Goal: Unclear: Browse casually

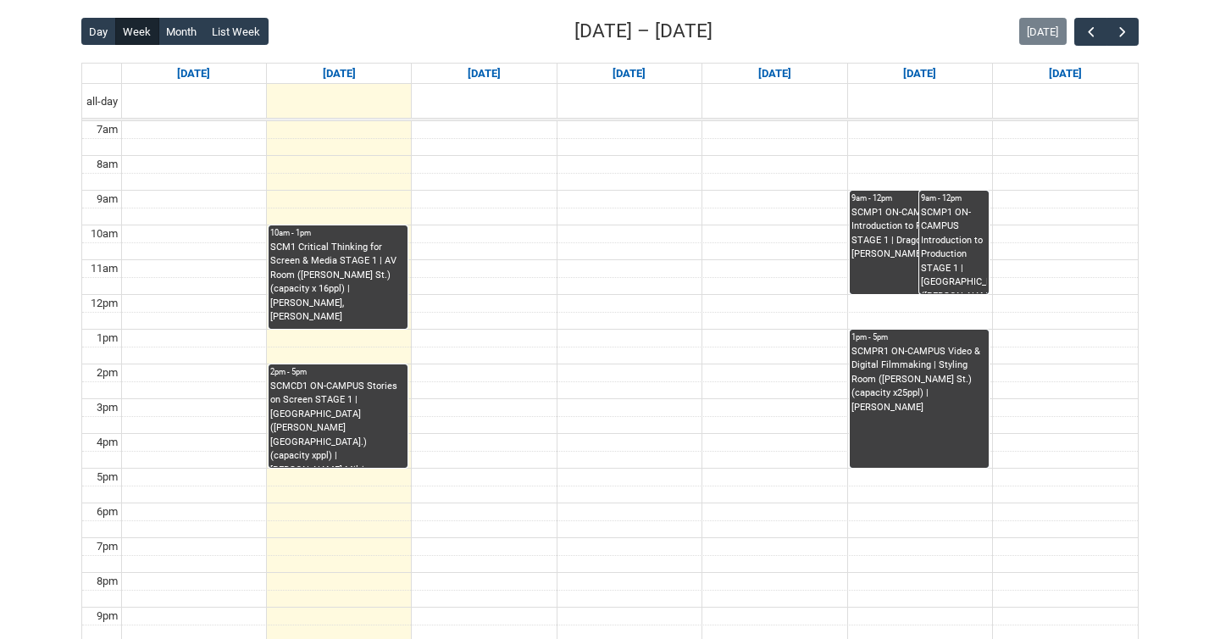
scroll to position [431, 0]
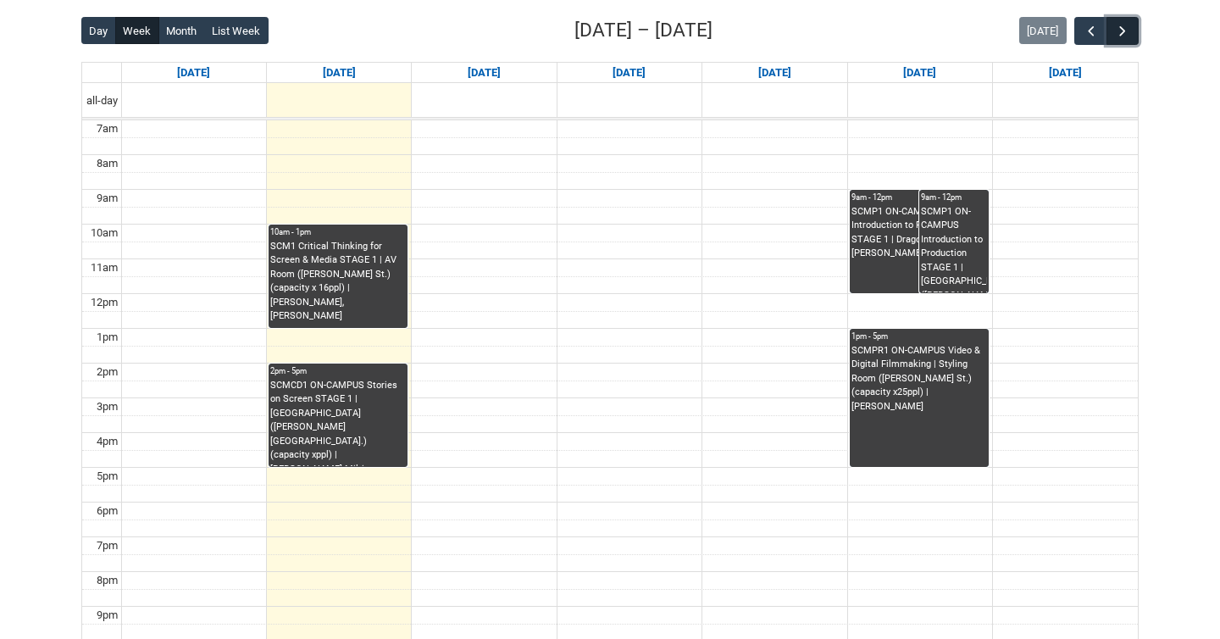
click at [1126, 37] on span "button" at bounding box center [1122, 31] width 17 height 17
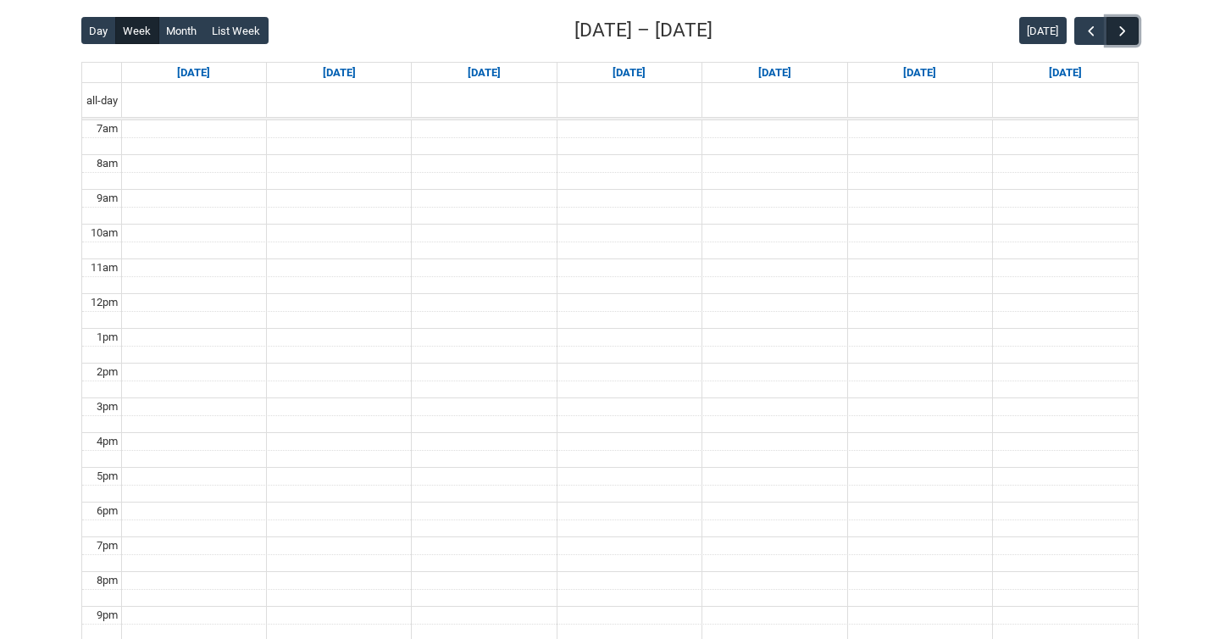
click at [1126, 37] on span "button" at bounding box center [1122, 31] width 17 height 17
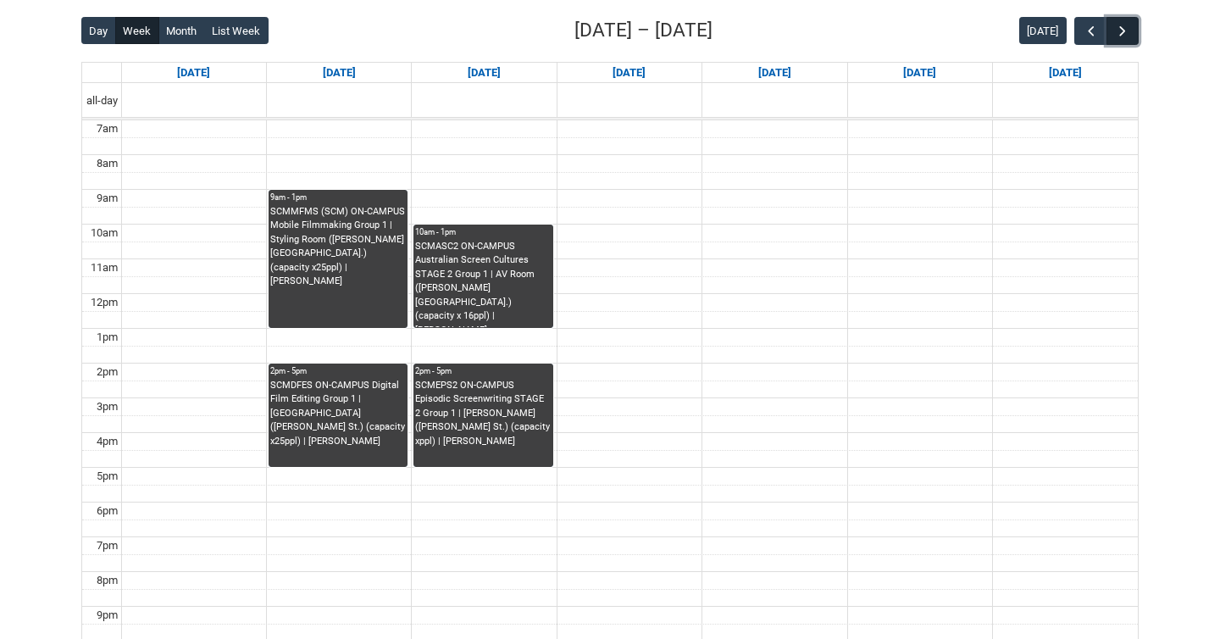
click at [1126, 37] on span "button" at bounding box center [1122, 31] width 17 height 17
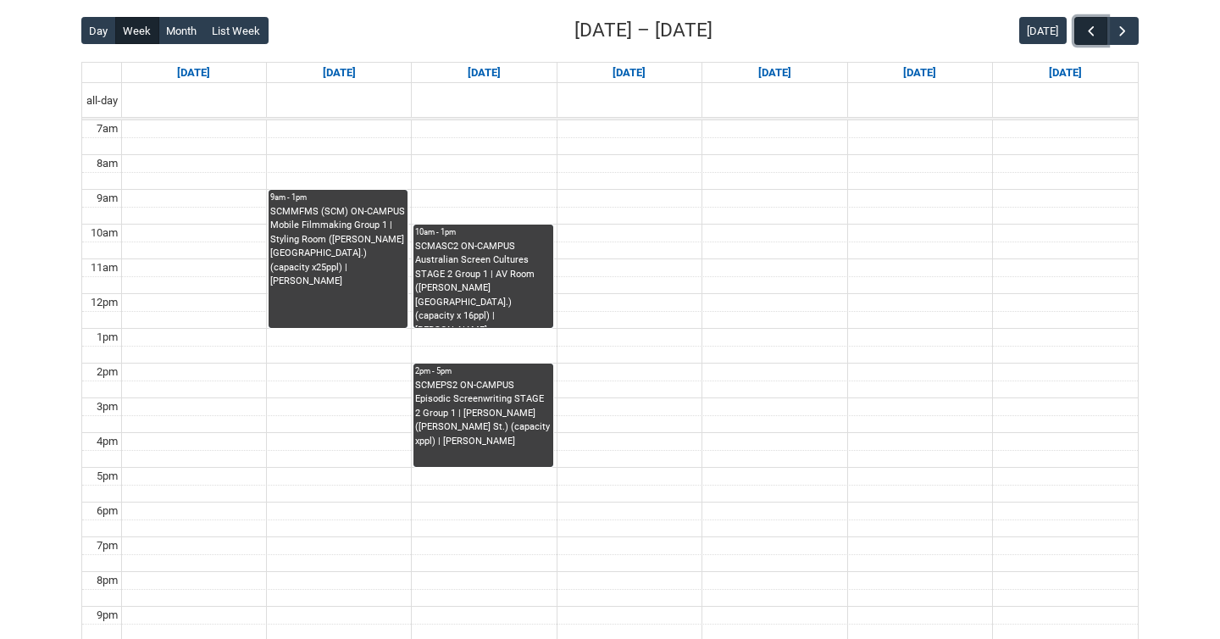
click at [1086, 32] on span "button" at bounding box center [1091, 31] width 17 height 17
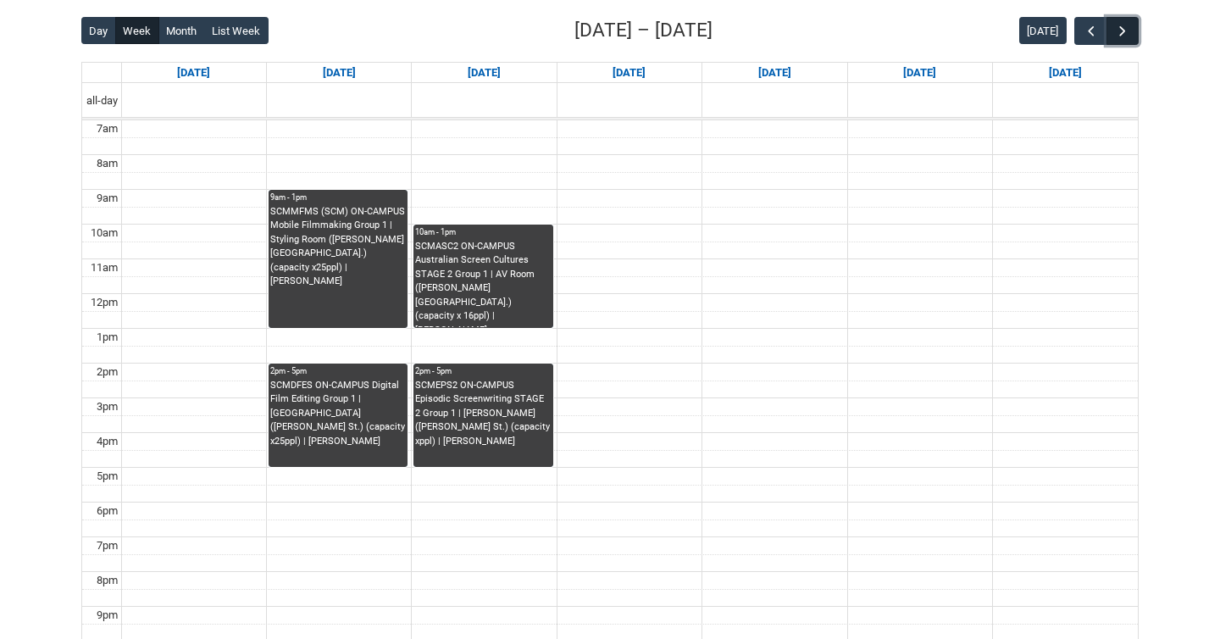
click at [1120, 26] on span "button" at bounding box center [1122, 31] width 17 height 17
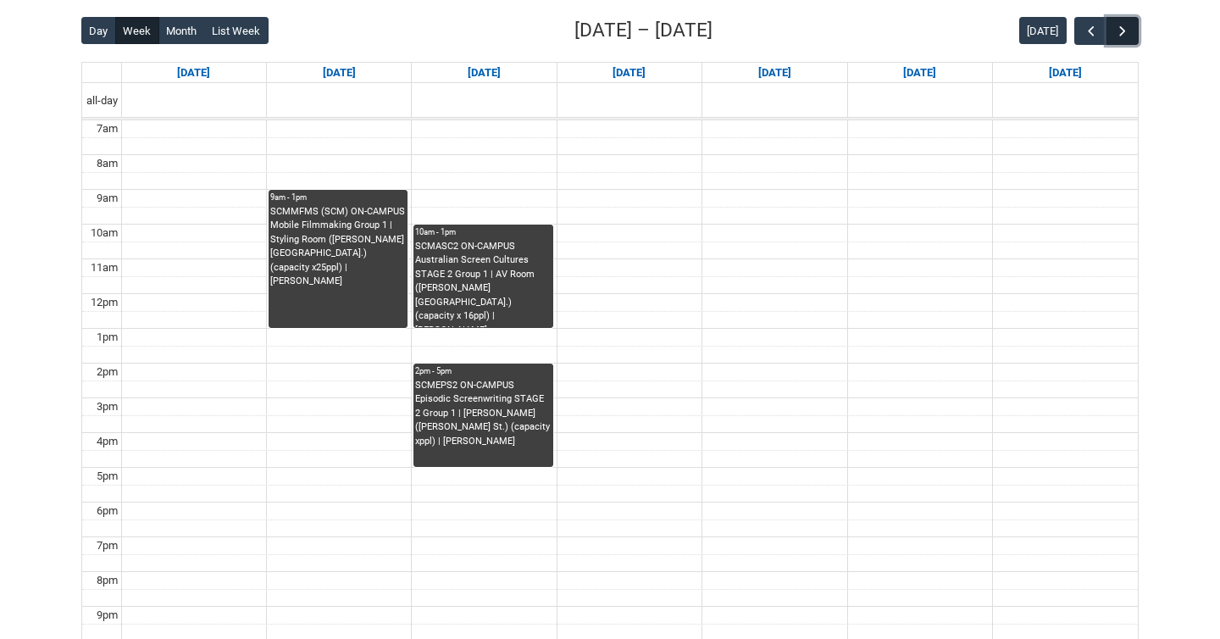
click at [1120, 26] on span "button" at bounding box center [1122, 31] width 17 height 17
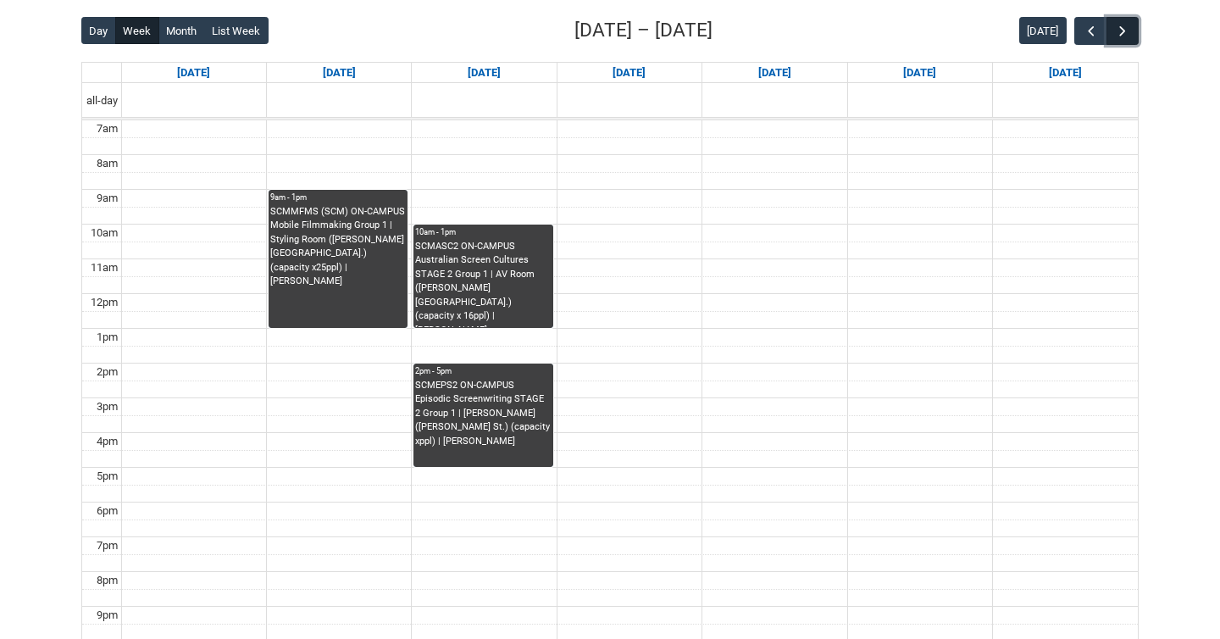
click at [1120, 26] on span "button" at bounding box center [1122, 31] width 17 height 17
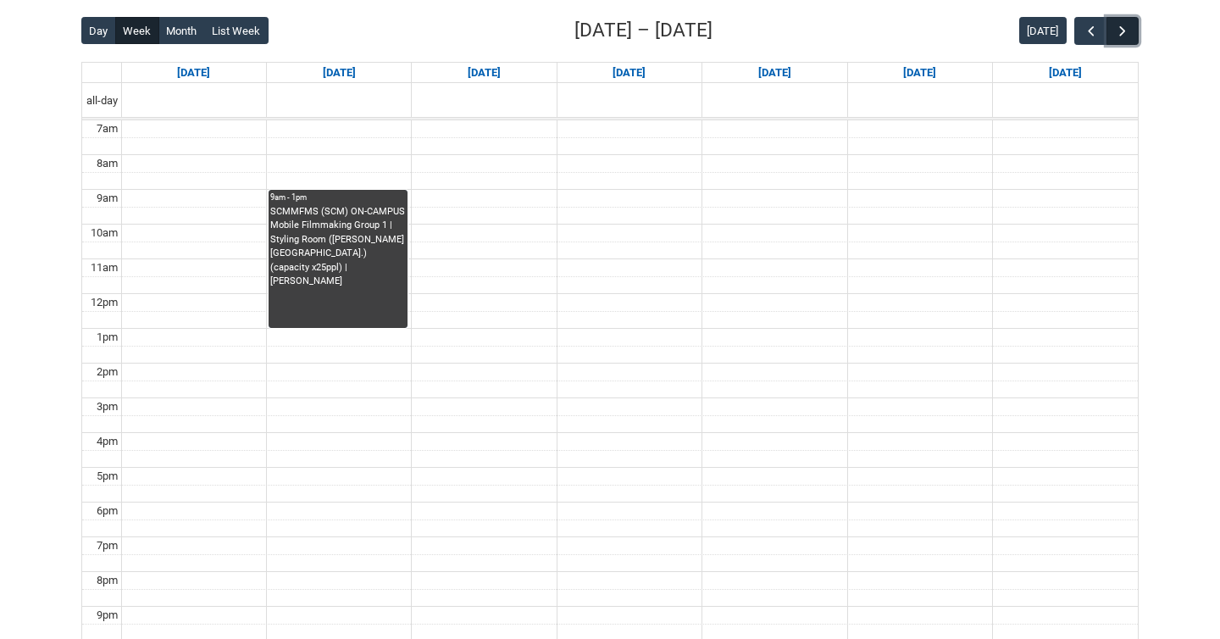
click at [1120, 26] on span "button" at bounding box center [1122, 31] width 17 height 17
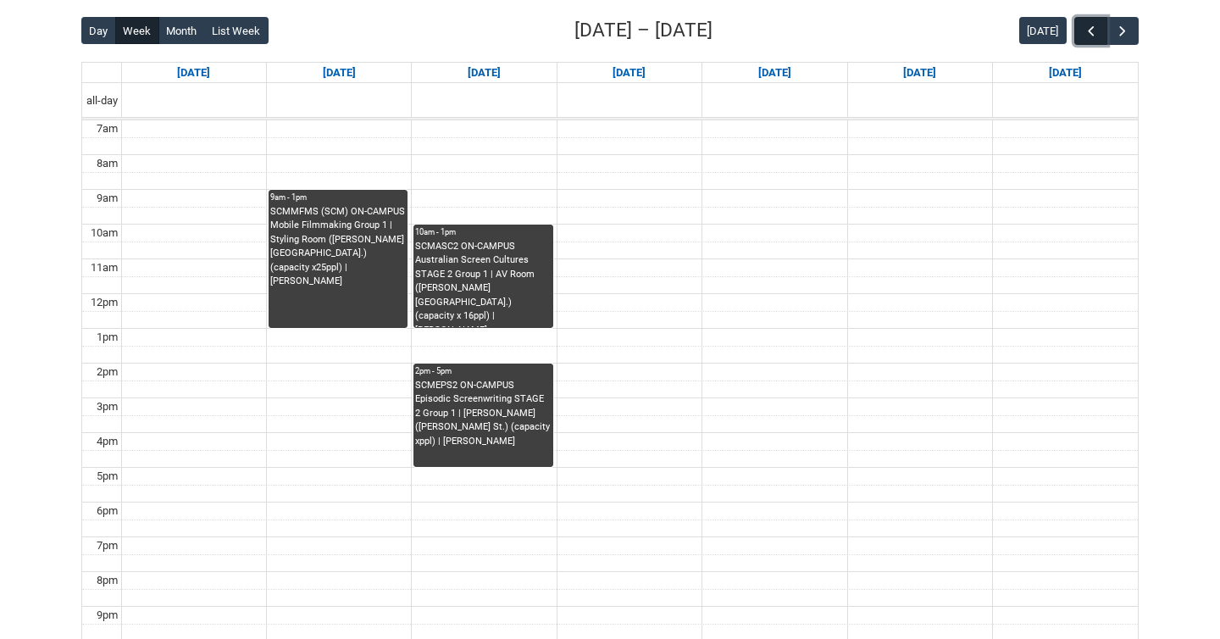
click at [1085, 21] on button "button" at bounding box center [1090, 31] width 32 height 28
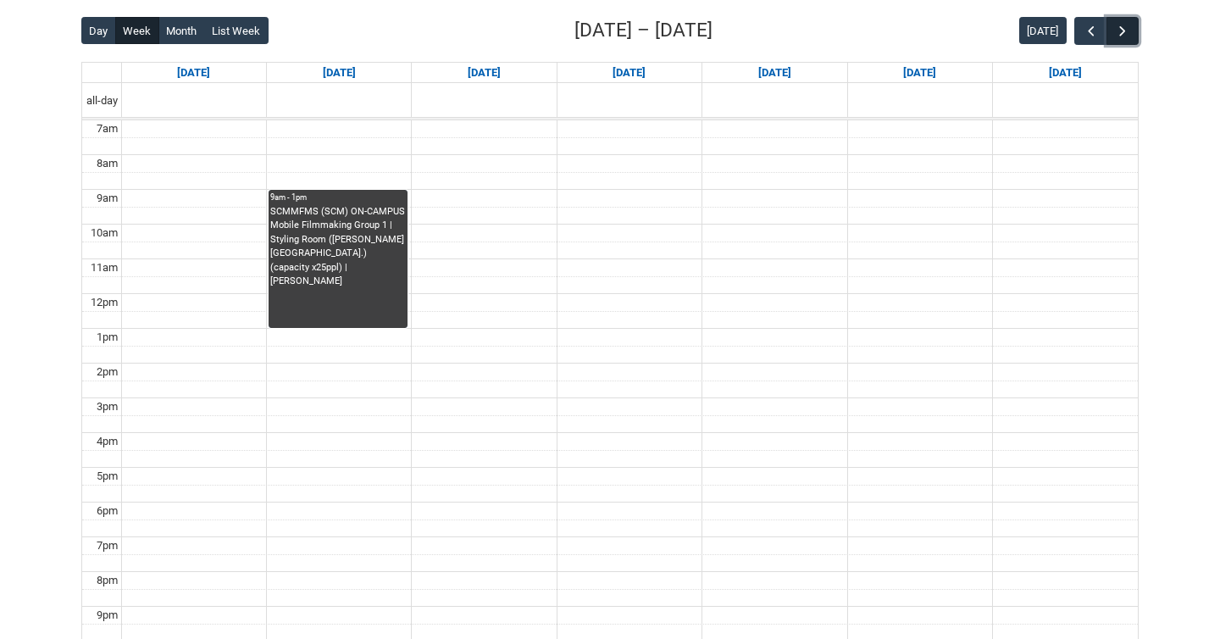
click at [1115, 21] on button "button" at bounding box center [1123, 31] width 32 height 28
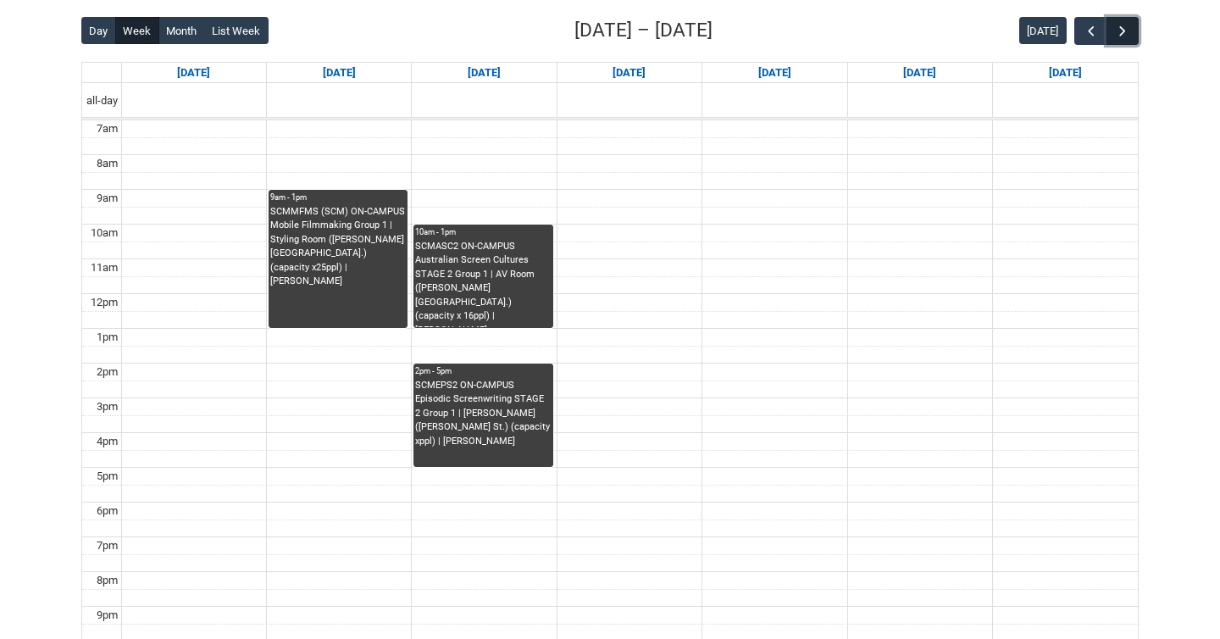
click at [1115, 21] on button "button" at bounding box center [1123, 31] width 32 height 28
click at [1082, 21] on button "button" at bounding box center [1090, 31] width 32 height 28
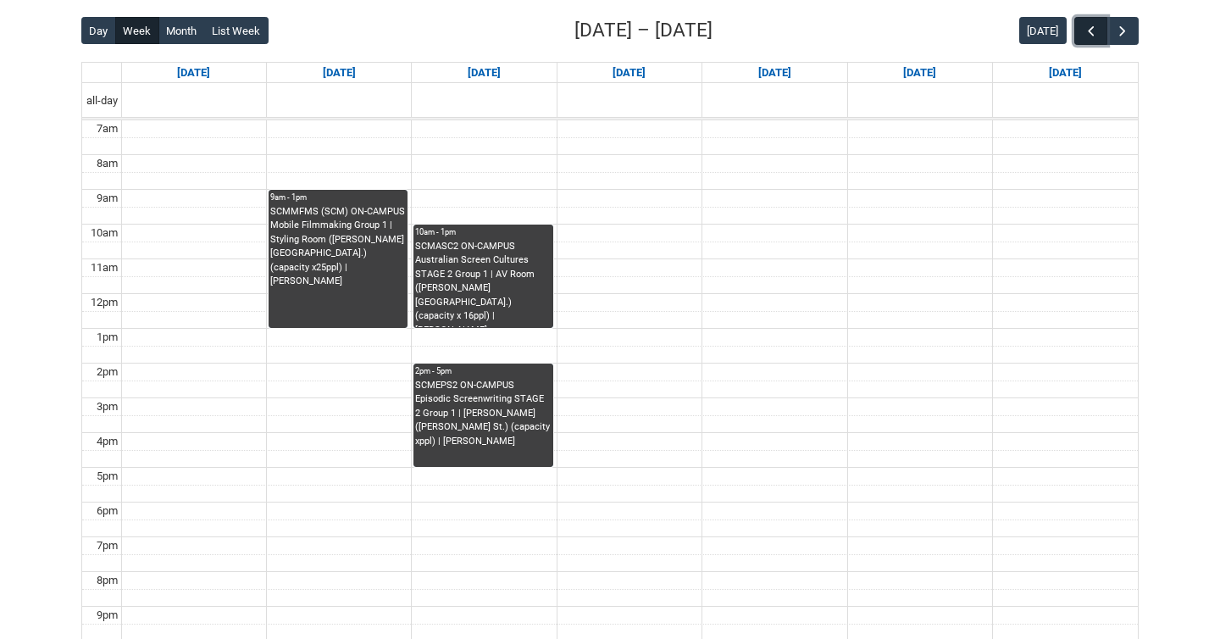
click at [1082, 21] on button "button" at bounding box center [1090, 31] width 32 height 28
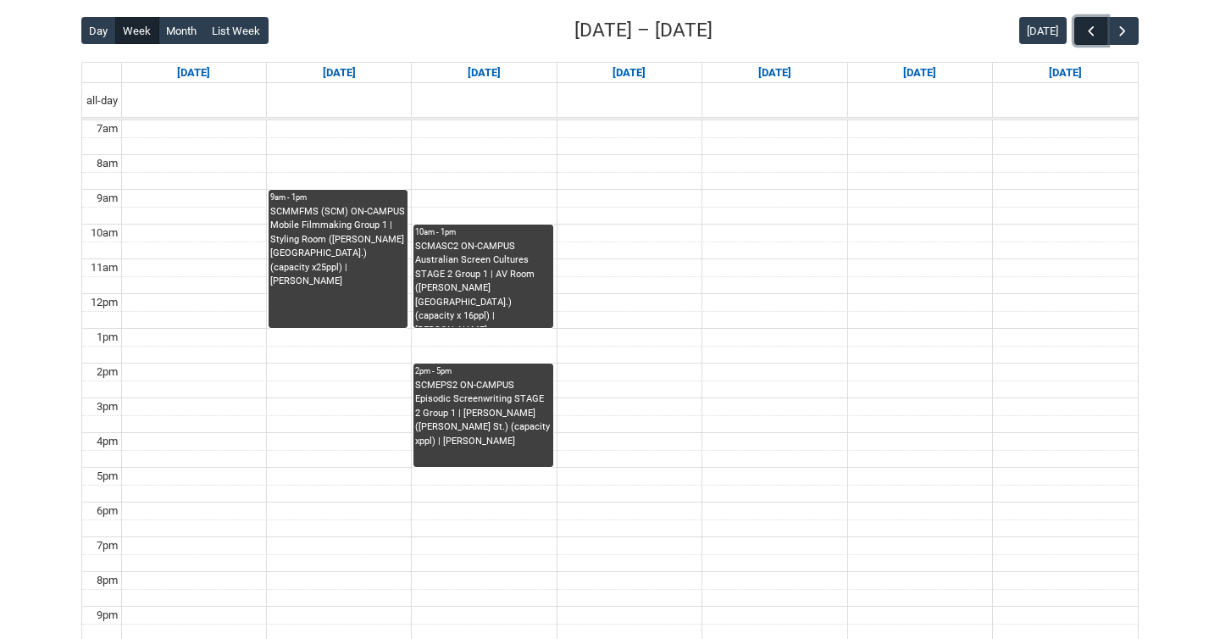
click at [1082, 21] on button "button" at bounding box center [1090, 31] width 32 height 28
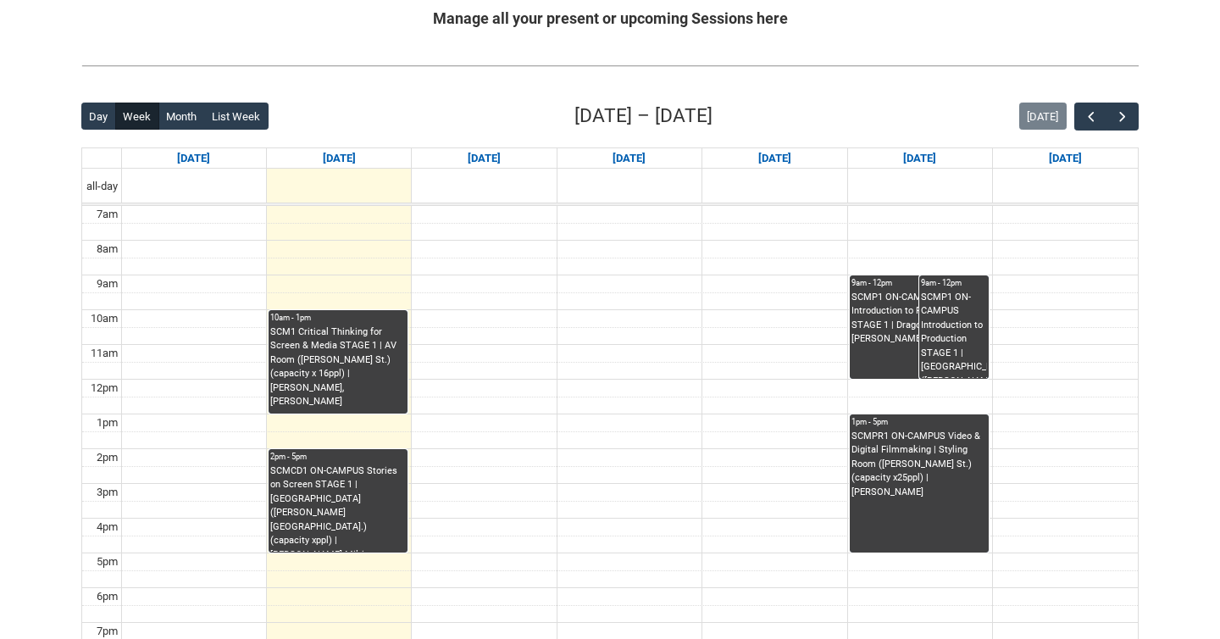
scroll to position [432, 0]
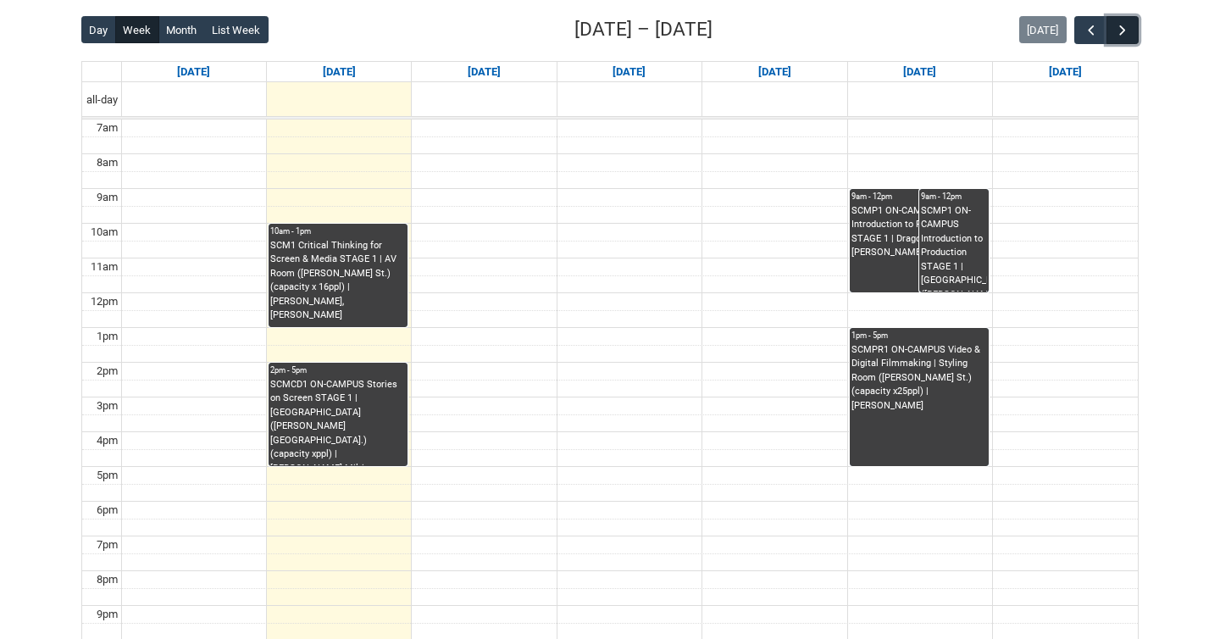
click at [1131, 33] on button "button" at bounding box center [1123, 30] width 32 height 28
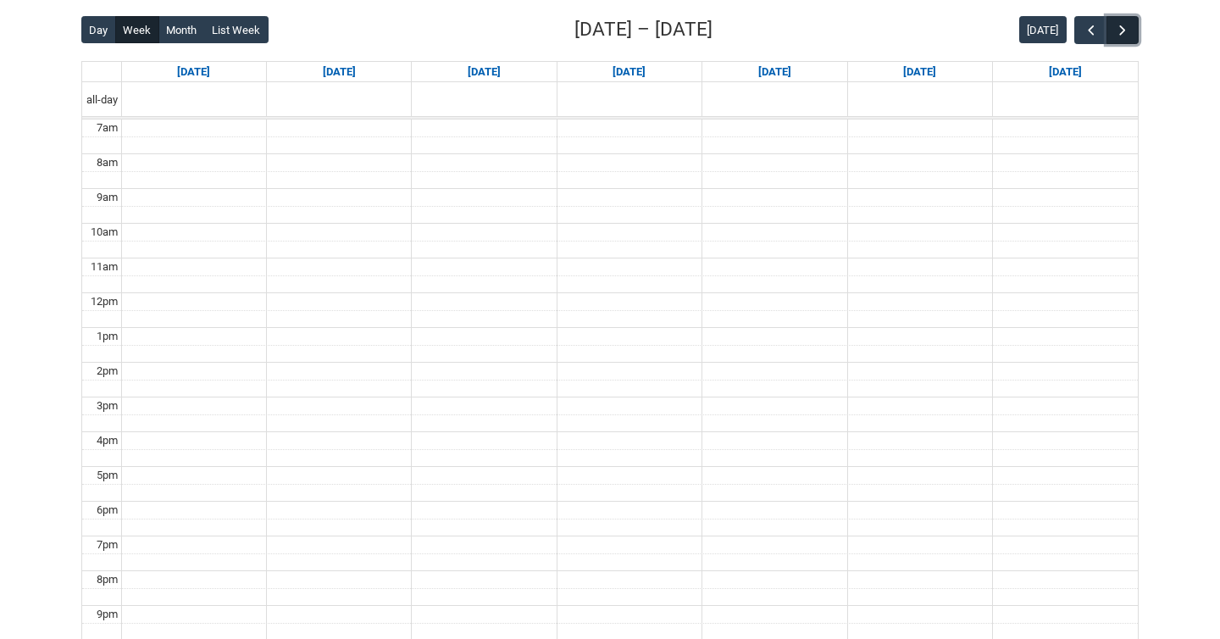
click at [1131, 33] on button "button" at bounding box center [1123, 30] width 32 height 28
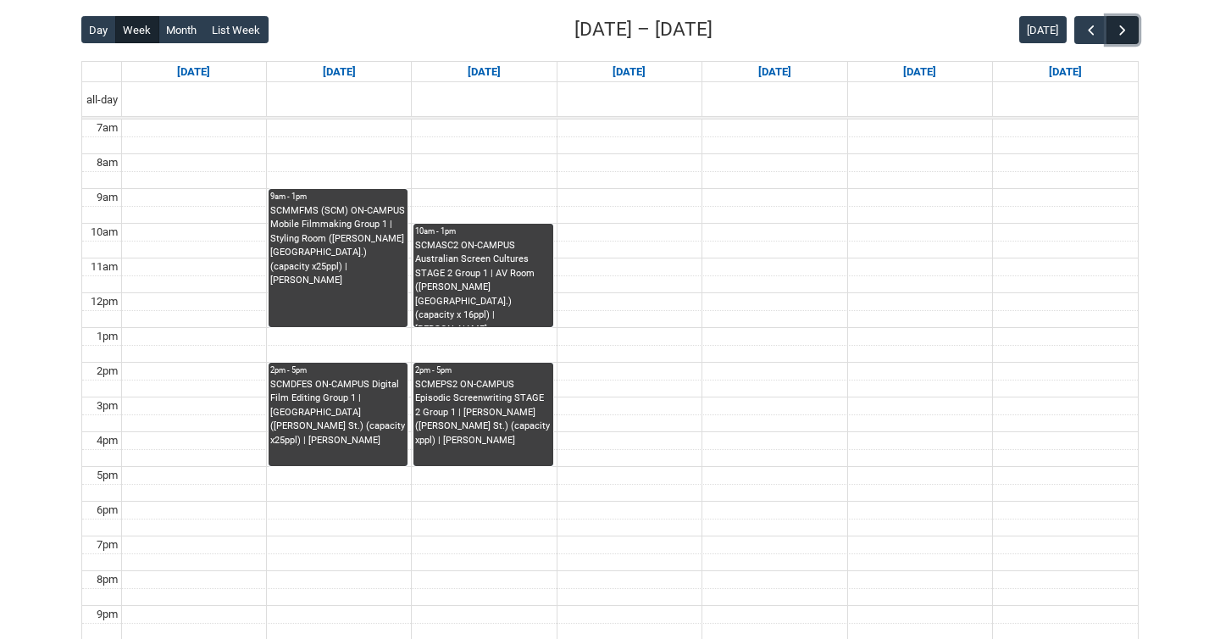
click at [1131, 33] on button "button" at bounding box center [1123, 30] width 32 height 28
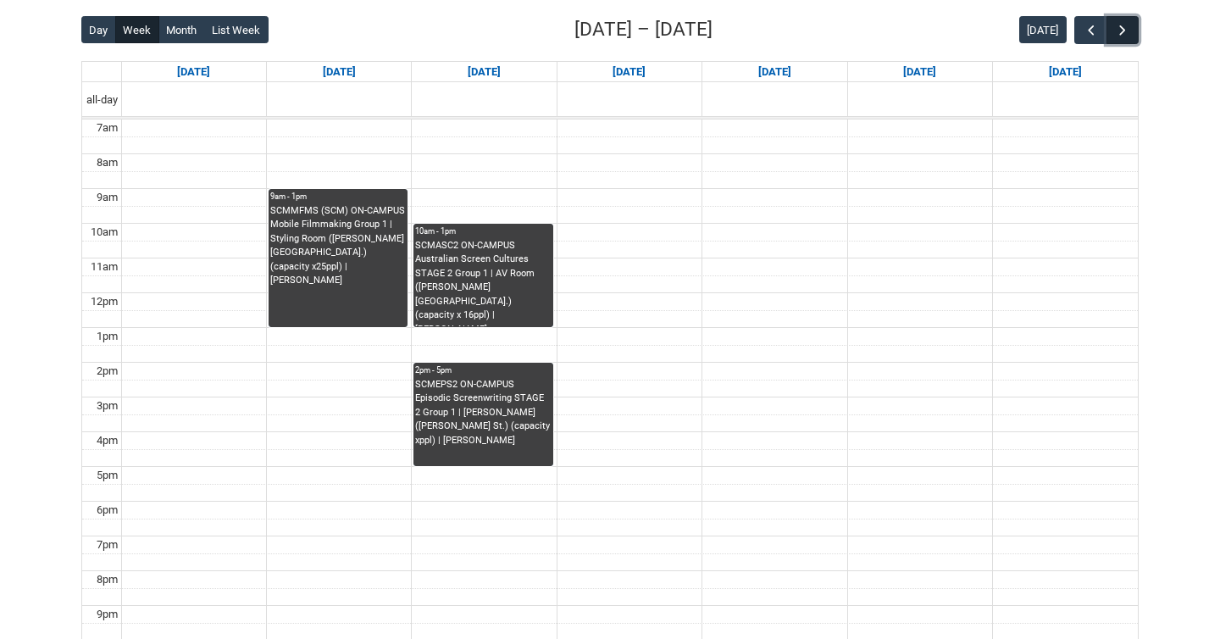
click at [1131, 33] on button "button" at bounding box center [1123, 30] width 32 height 28
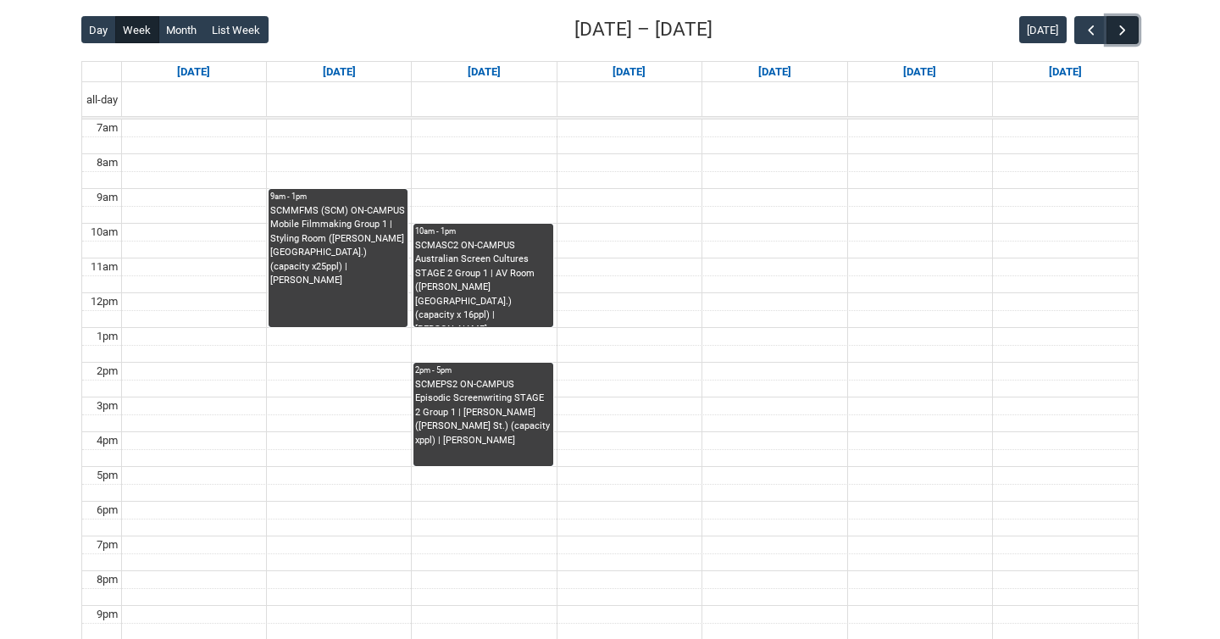
click at [1131, 33] on button "button" at bounding box center [1123, 30] width 32 height 28
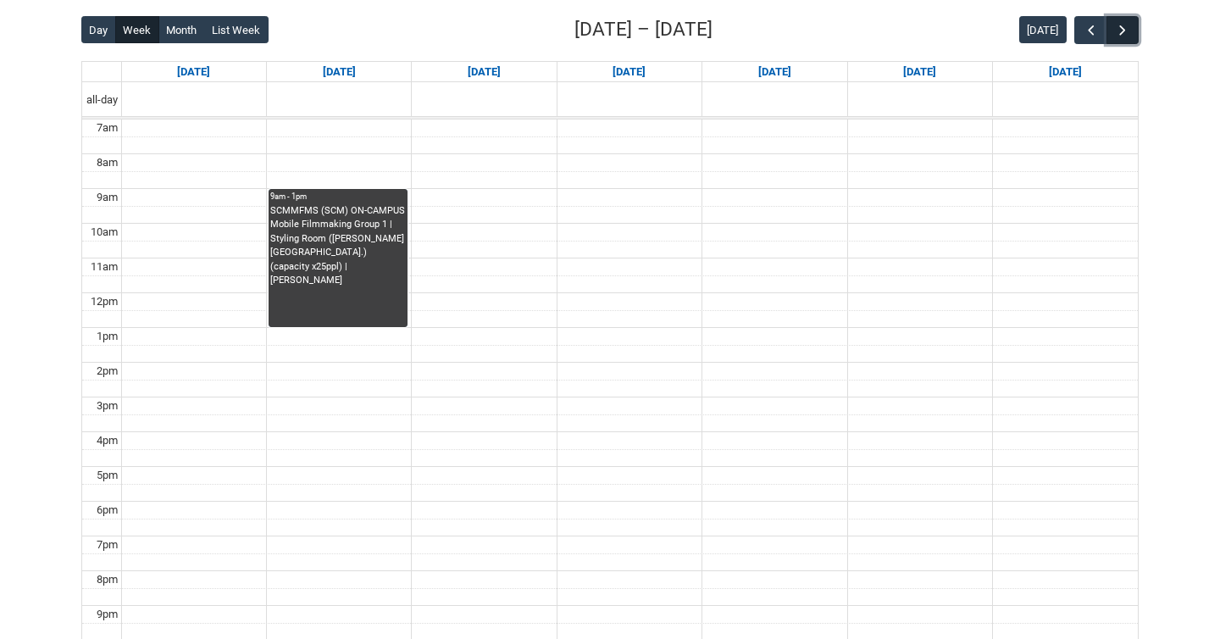
click at [1131, 33] on button "button" at bounding box center [1123, 30] width 32 height 28
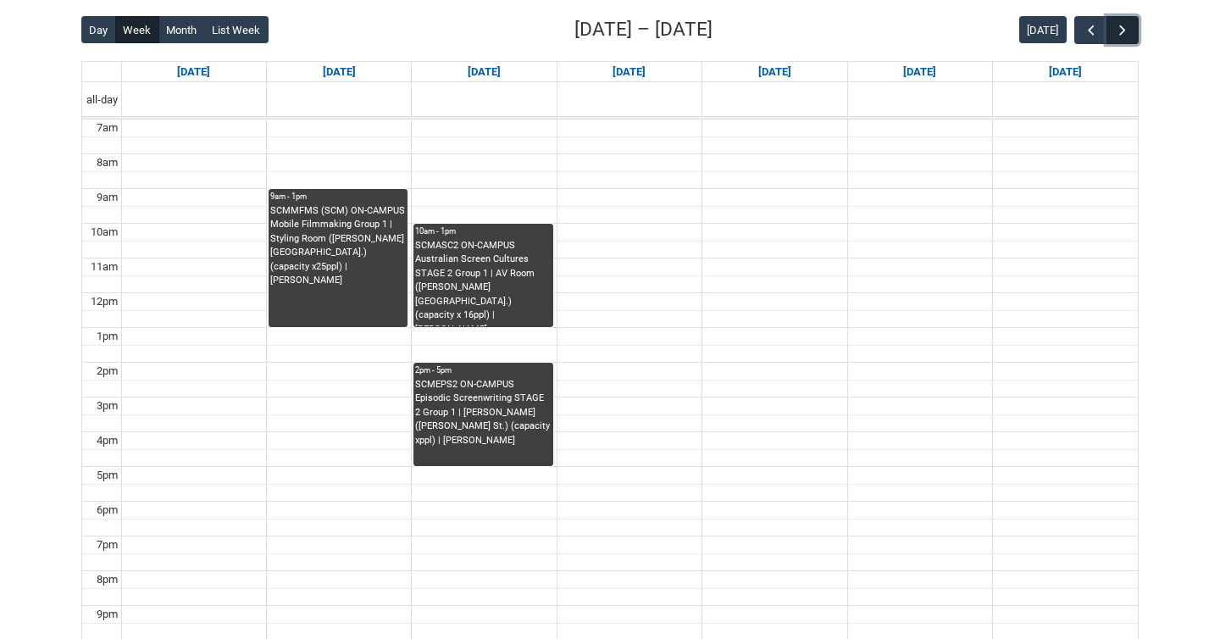
click at [1131, 31] on button "button" at bounding box center [1123, 30] width 32 height 28
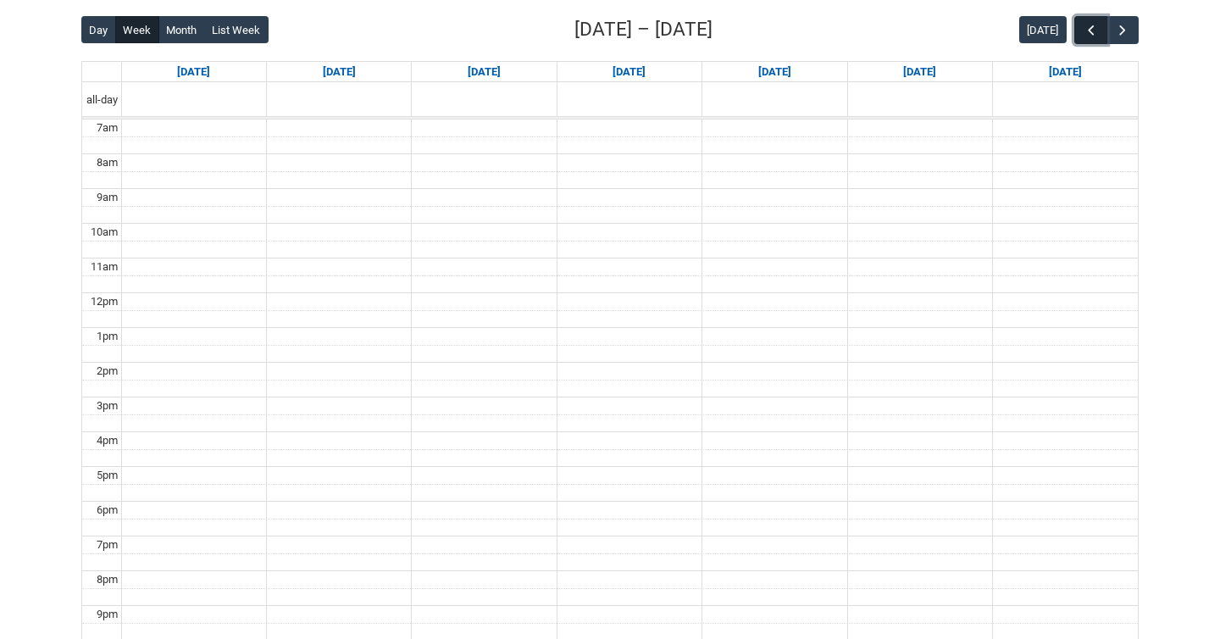
click at [1079, 36] on button "button" at bounding box center [1090, 30] width 32 height 28
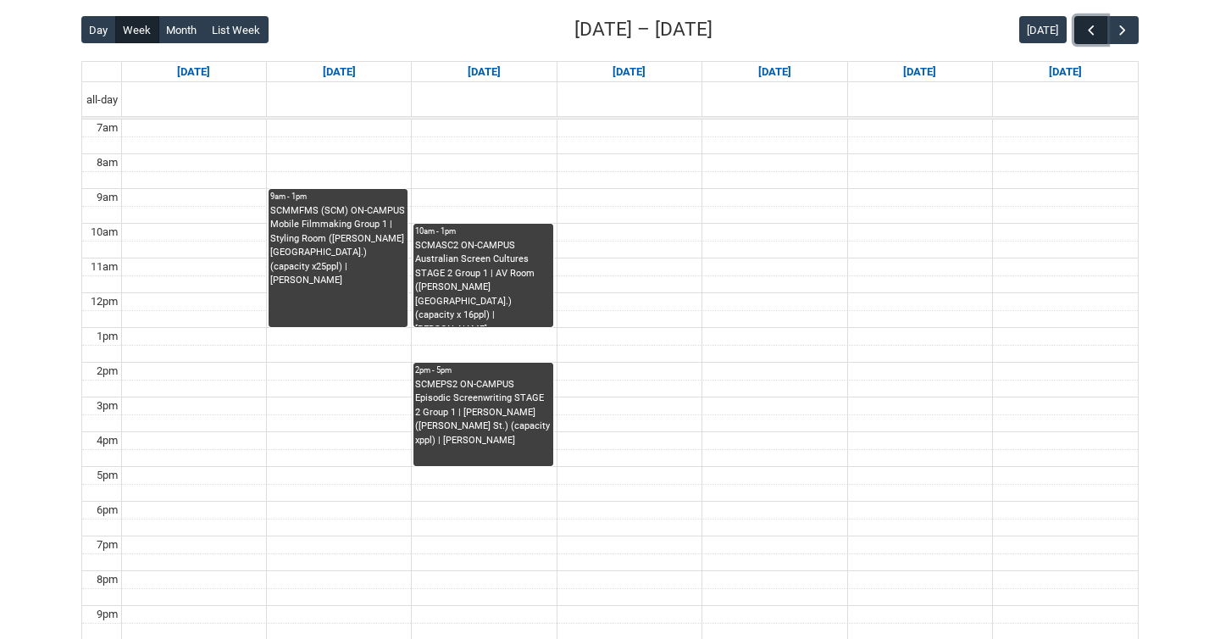
click at [1079, 36] on button "button" at bounding box center [1090, 30] width 32 height 28
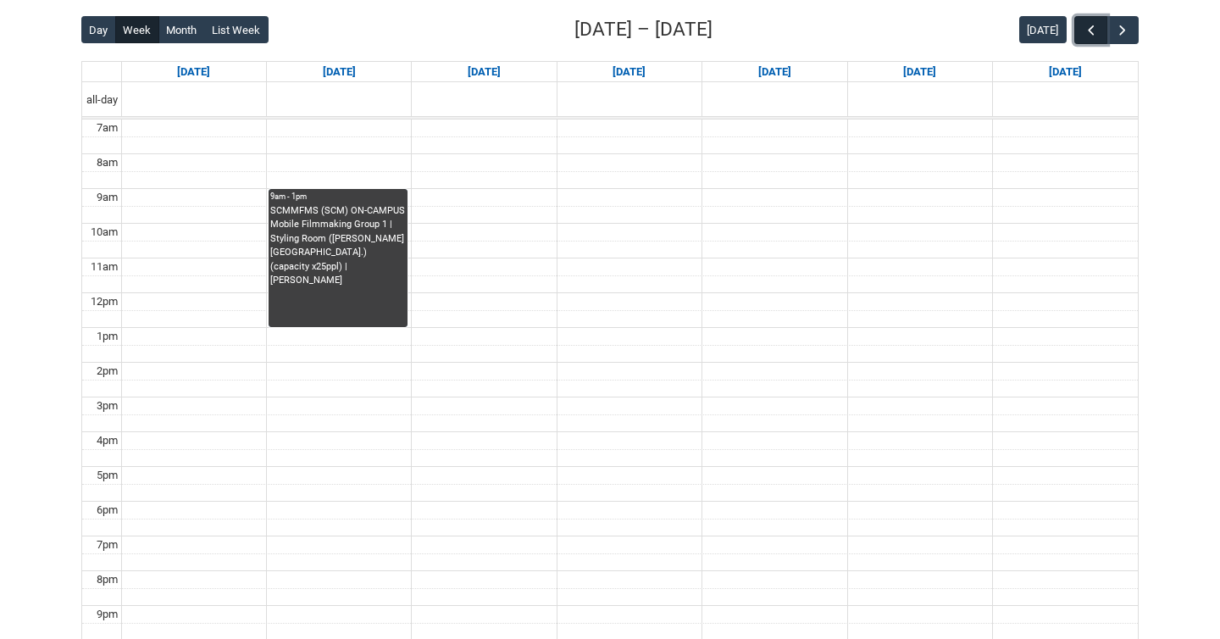
click at [1079, 36] on button "button" at bounding box center [1090, 30] width 32 height 28
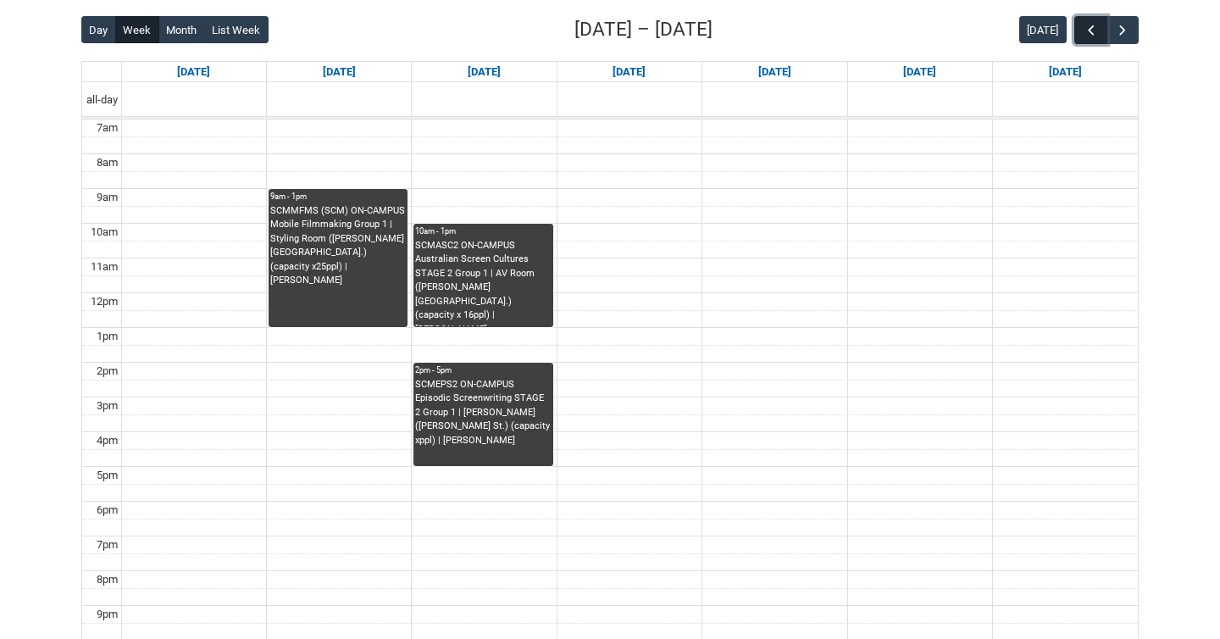
click at [1079, 36] on button "button" at bounding box center [1090, 30] width 32 height 28
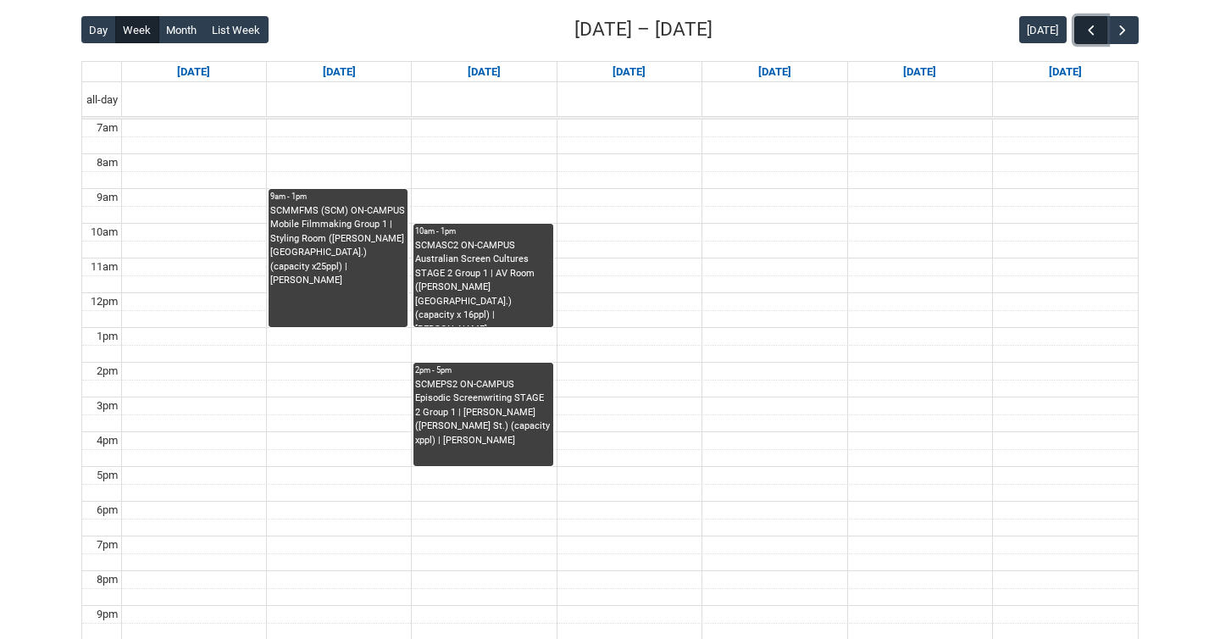
click at [1079, 36] on button "button" at bounding box center [1090, 30] width 32 height 28
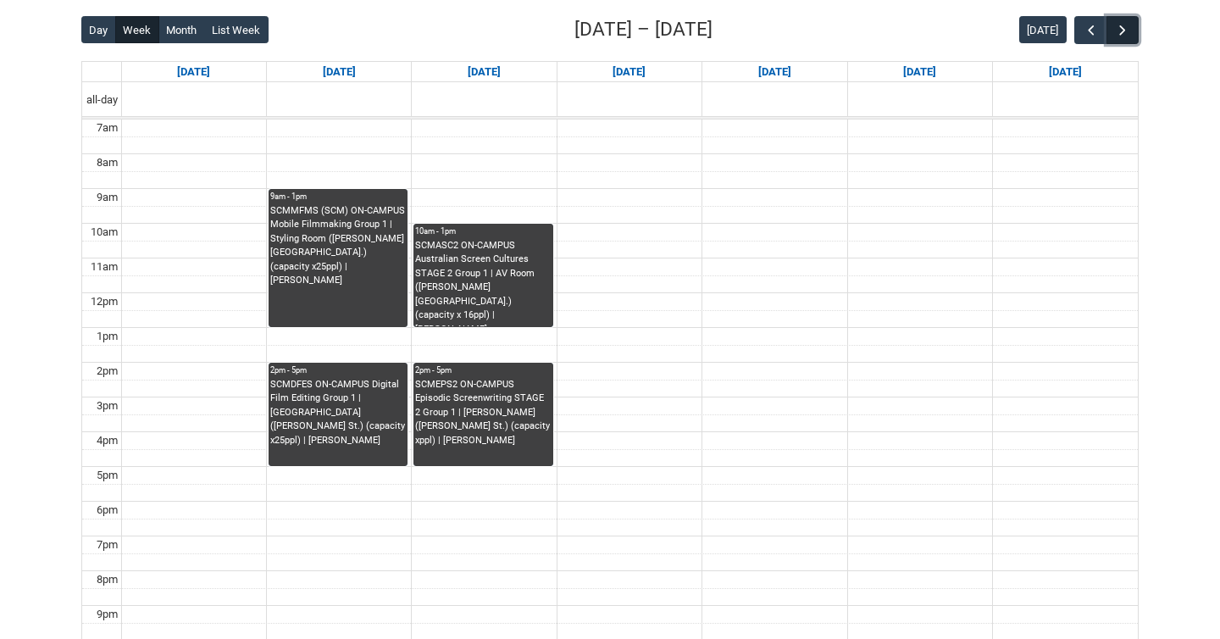
click at [1119, 29] on span "button" at bounding box center [1122, 30] width 17 height 17
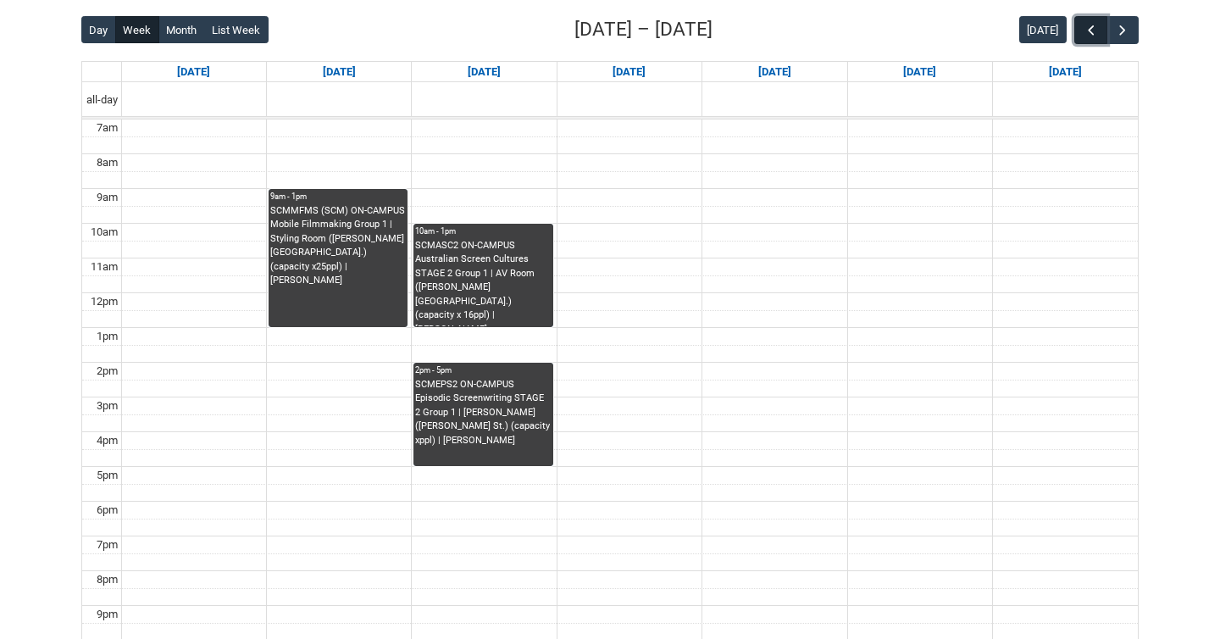
click at [1081, 30] on button "button" at bounding box center [1090, 30] width 32 height 28
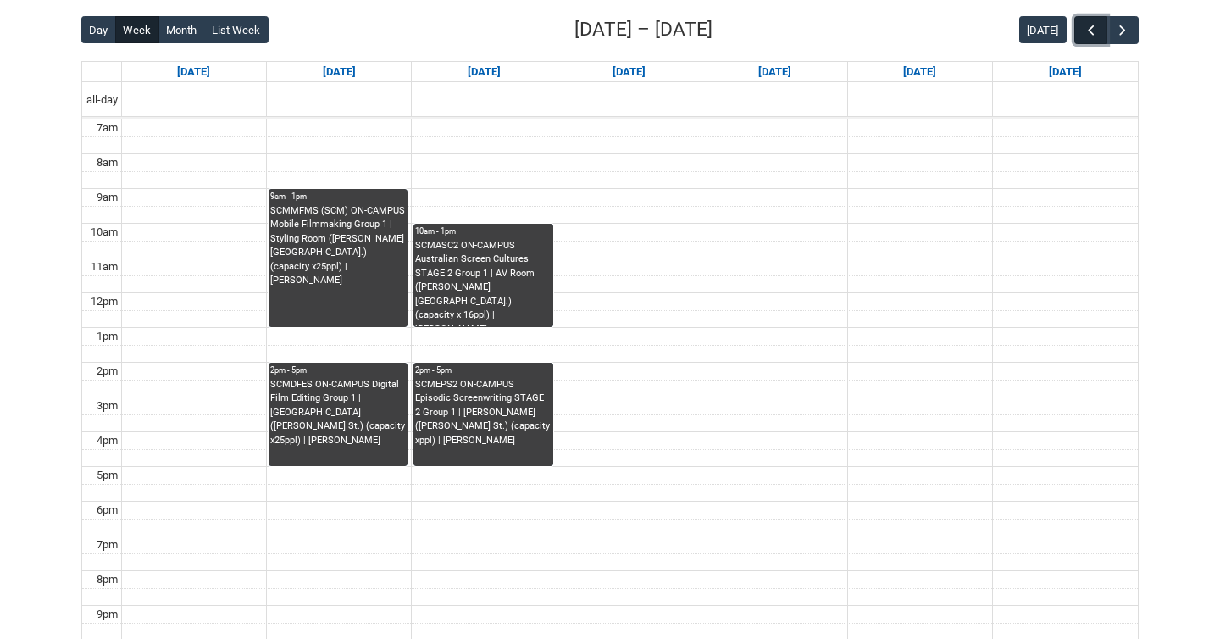
click at [1102, 25] on button "button" at bounding box center [1090, 30] width 32 height 28
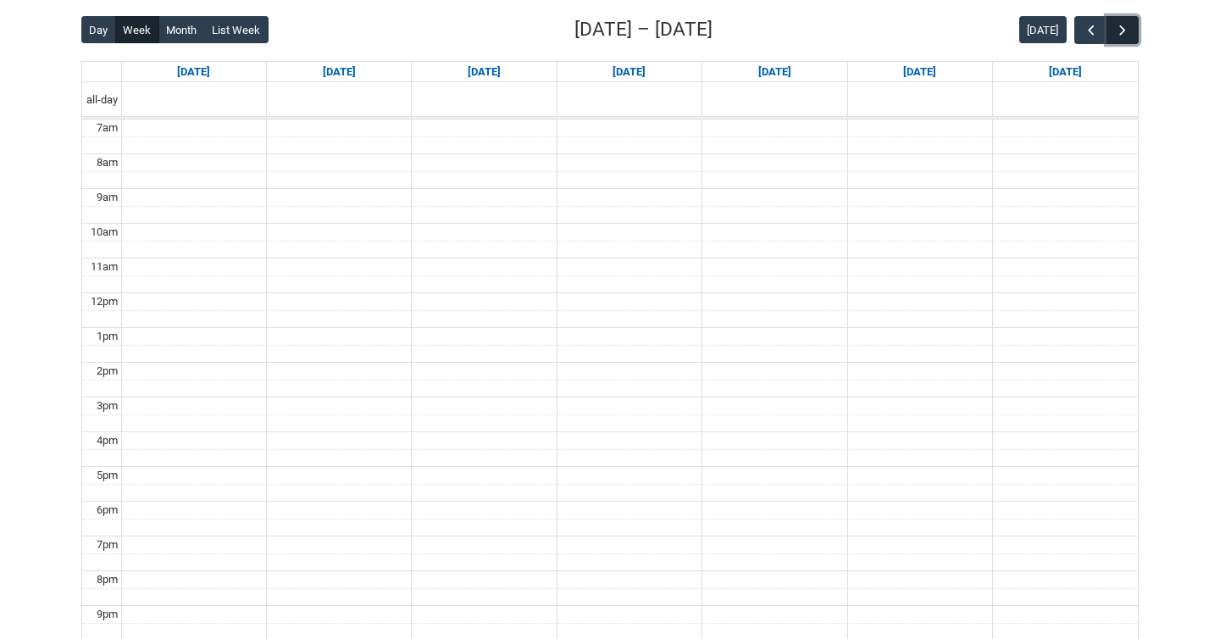
click at [1110, 25] on button "button" at bounding box center [1123, 30] width 32 height 28
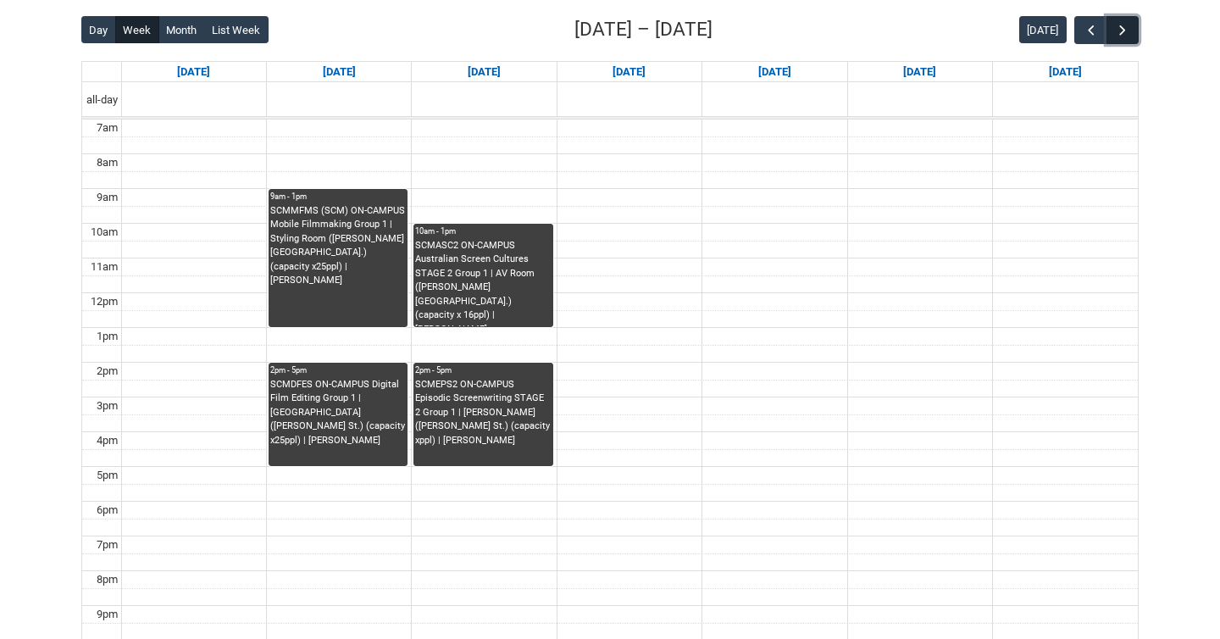
click at [1110, 25] on button "button" at bounding box center [1123, 30] width 32 height 28
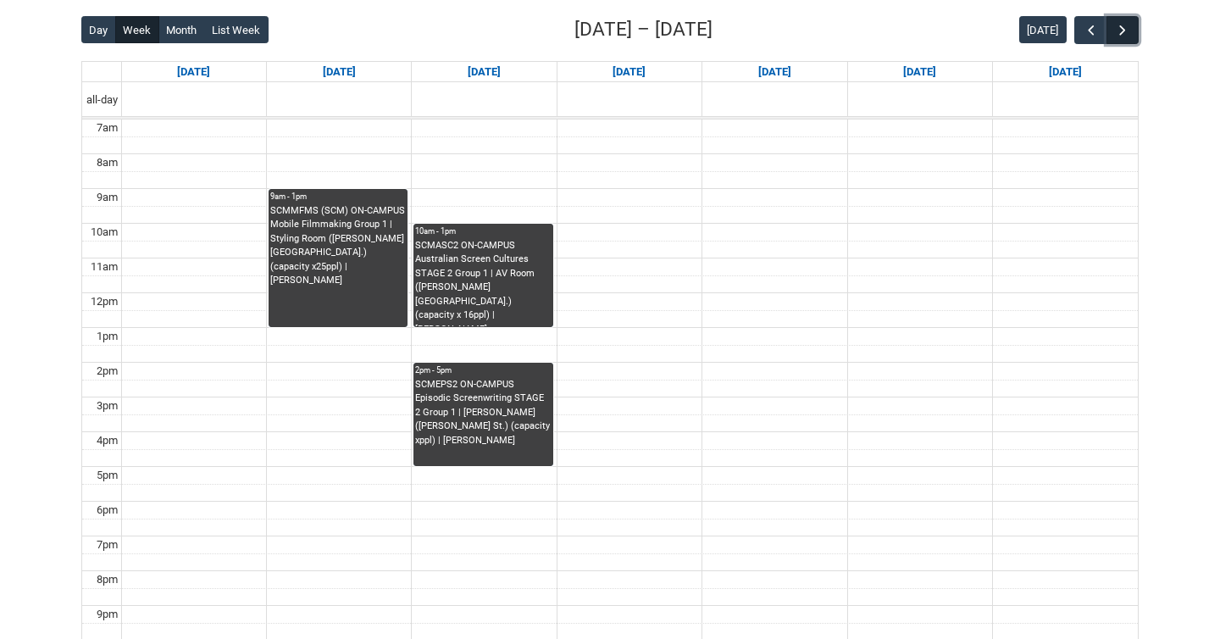
click at [1110, 25] on button "button" at bounding box center [1123, 30] width 32 height 28
click at [1093, 25] on span "button" at bounding box center [1091, 30] width 17 height 17
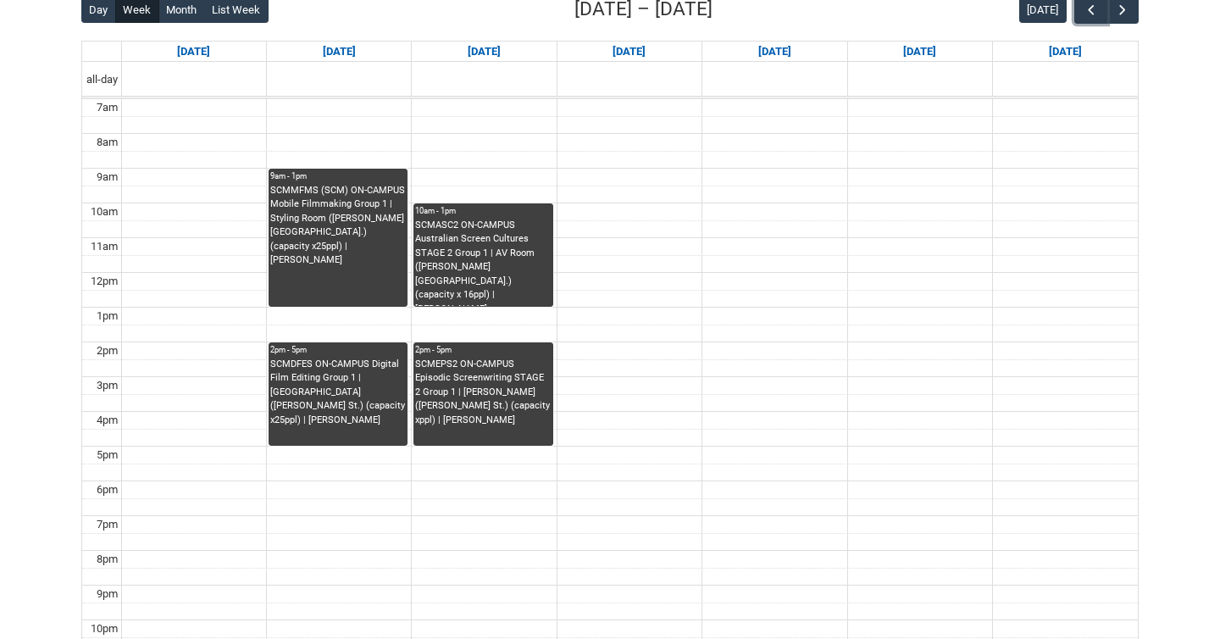
scroll to position [453, 0]
